Goal: Task Accomplishment & Management: Manage account settings

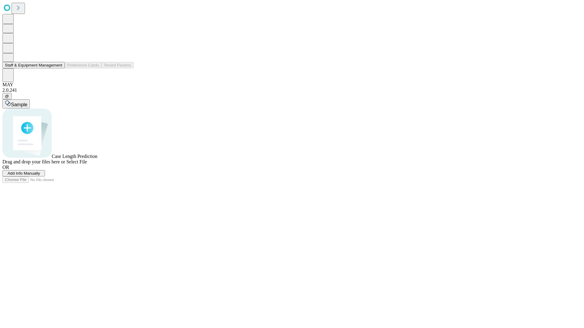
click at [58, 68] on button "Staff & Equipment Management" at bounding box center [33, 65] width 62 height 6
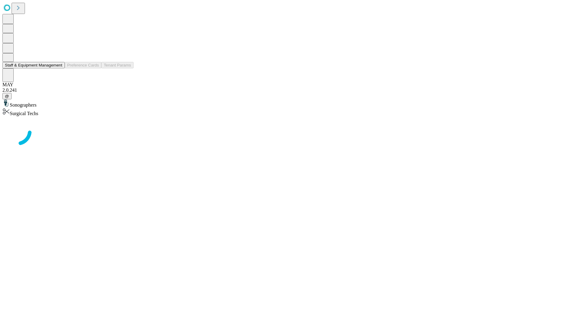
click at [58, 68] on button "Staff & Equipment Management" at bounding box center [33, 65] width 62 height 6
